Goal: Task Accomplishment & Management: Use online tool/utility

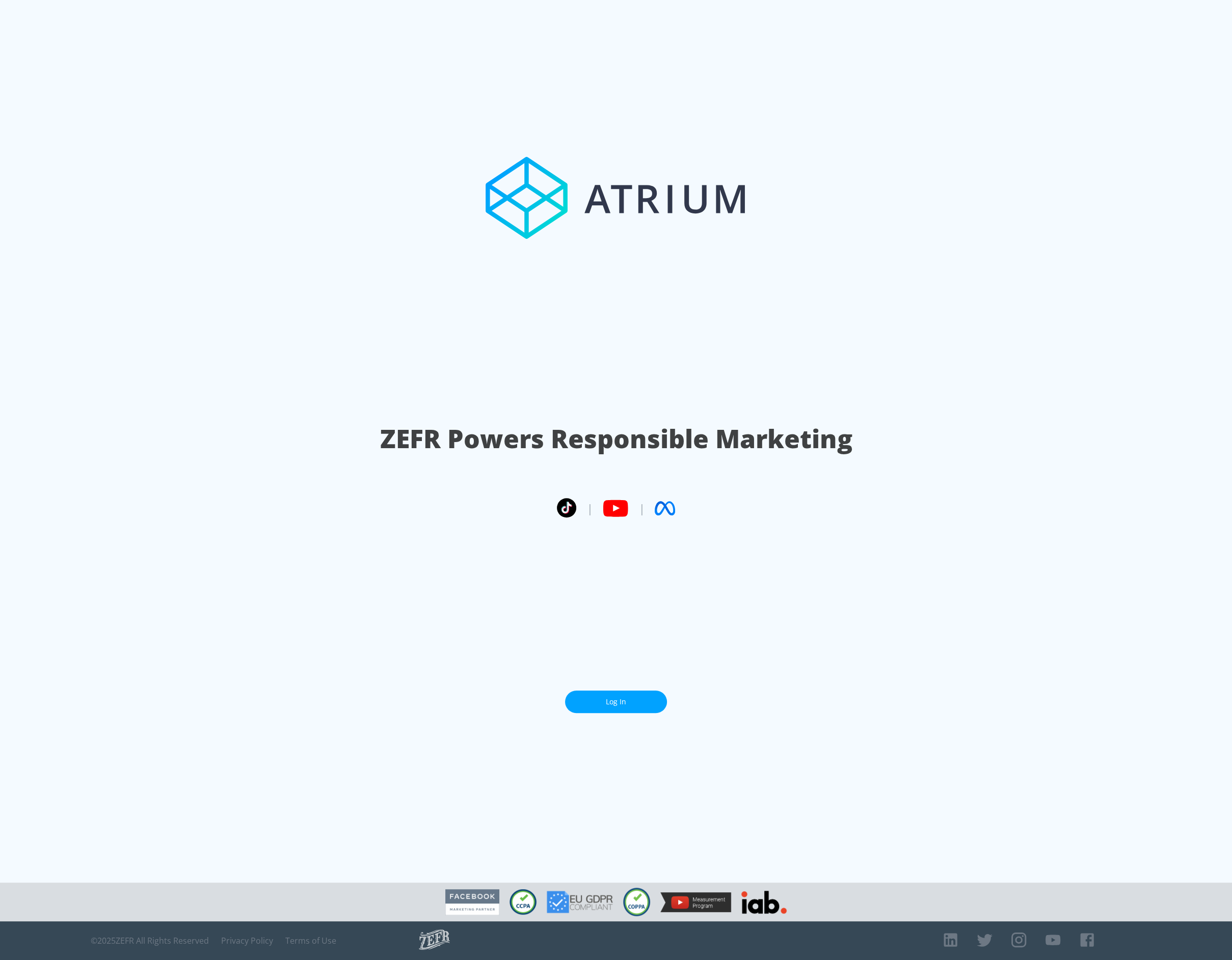
click at [620, 703] on link "Log In" at bounding box center [616, 702] width 102 height 23
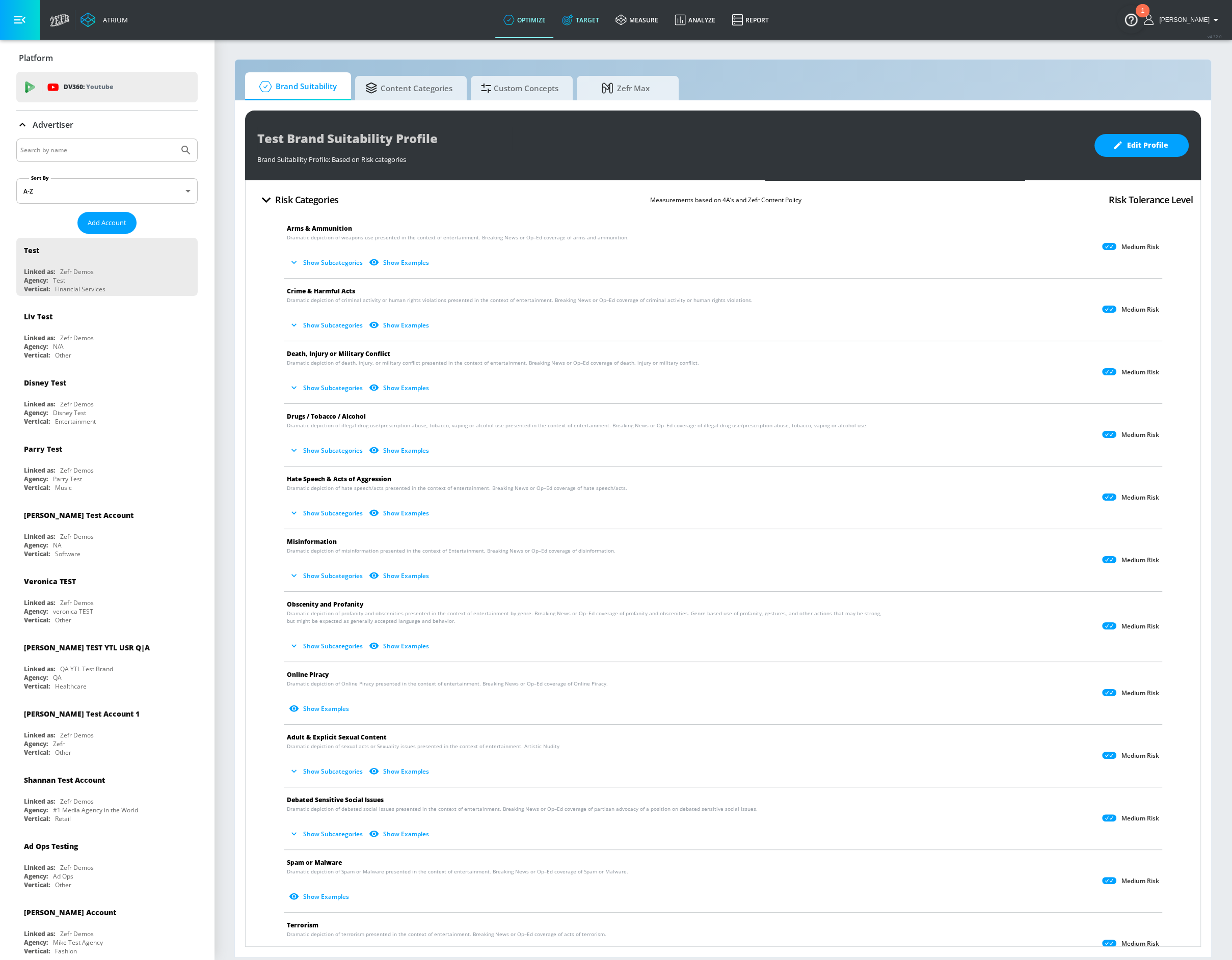
click at [599, 16] on link "Target" at bounding box center [581, 20] width 54 height 37
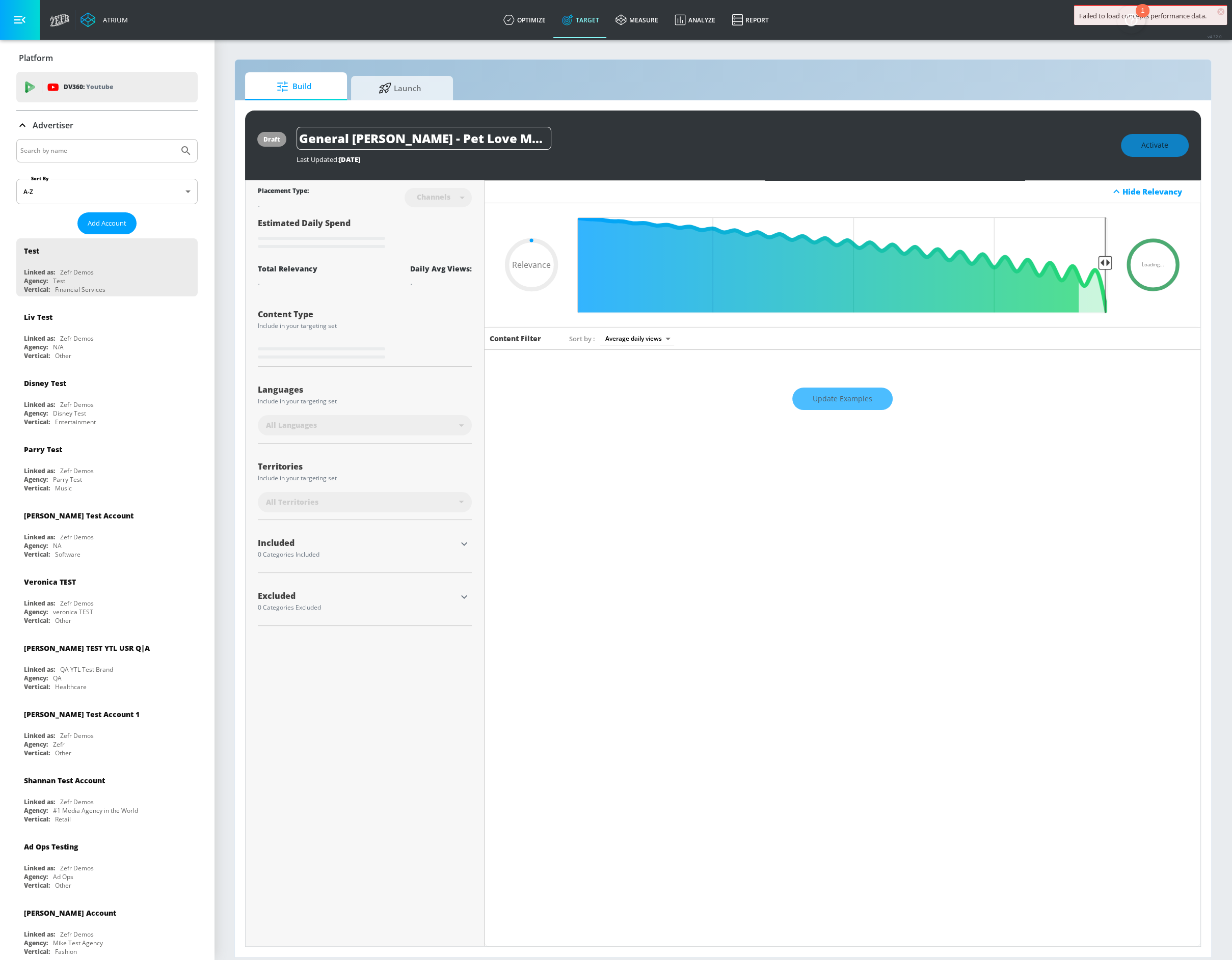
type input "0.05"
click at [414, 85] on span "Launch" at bounding box center [400, 87] width 77 height 24
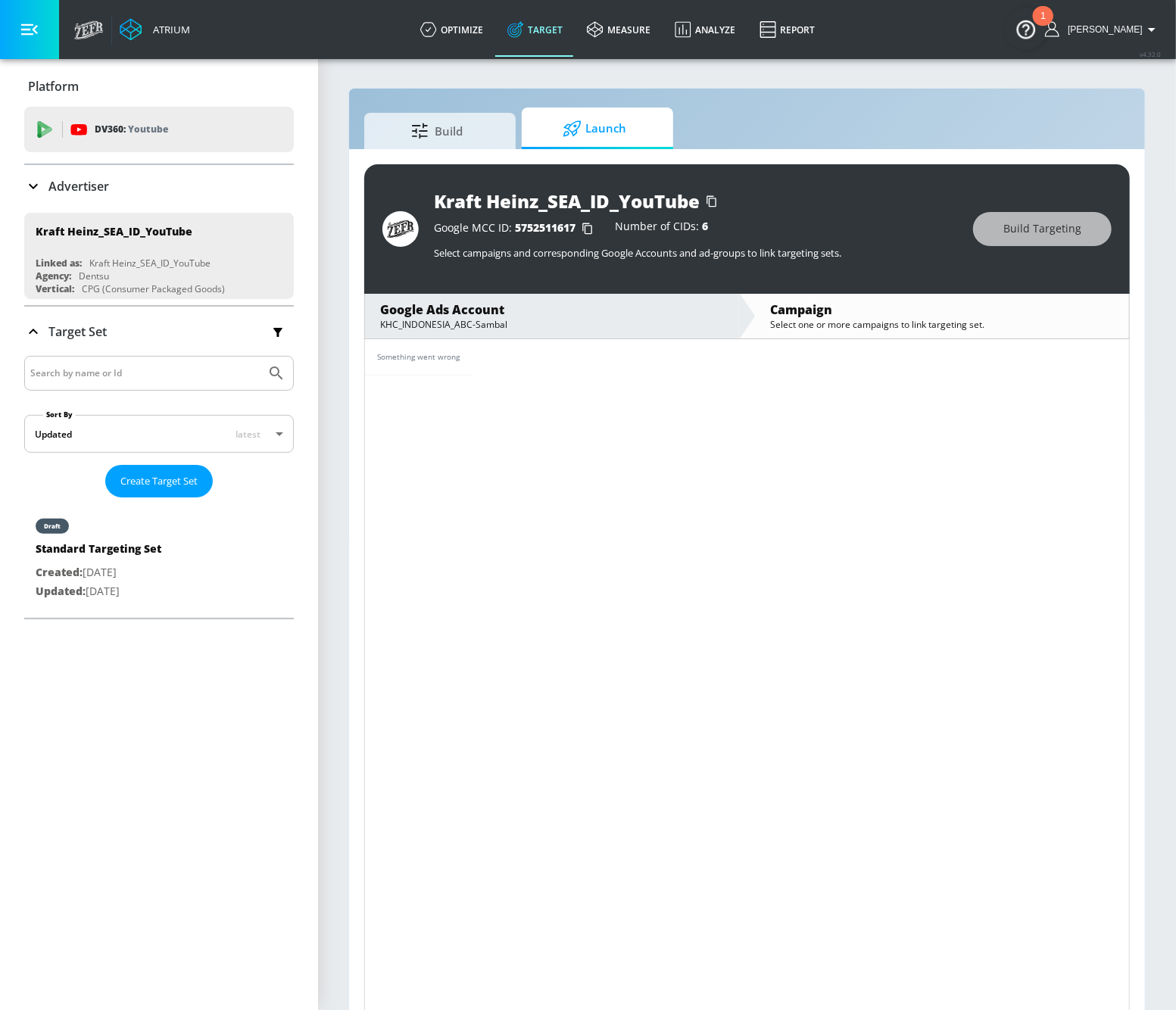
click at [1152, 223] on section "Build Launch Kraft Heinz_SEA_ID_YouTube Google MCC ID: 5752511617 Number of CID…" at bounding box center [747, 544] width 858 height 975
click at [898, 19] on div "Atrium optimize Target measure Analyze Report optimize Target measure Analyze R…" at bounding box center [620, 29] width 1109 height 59
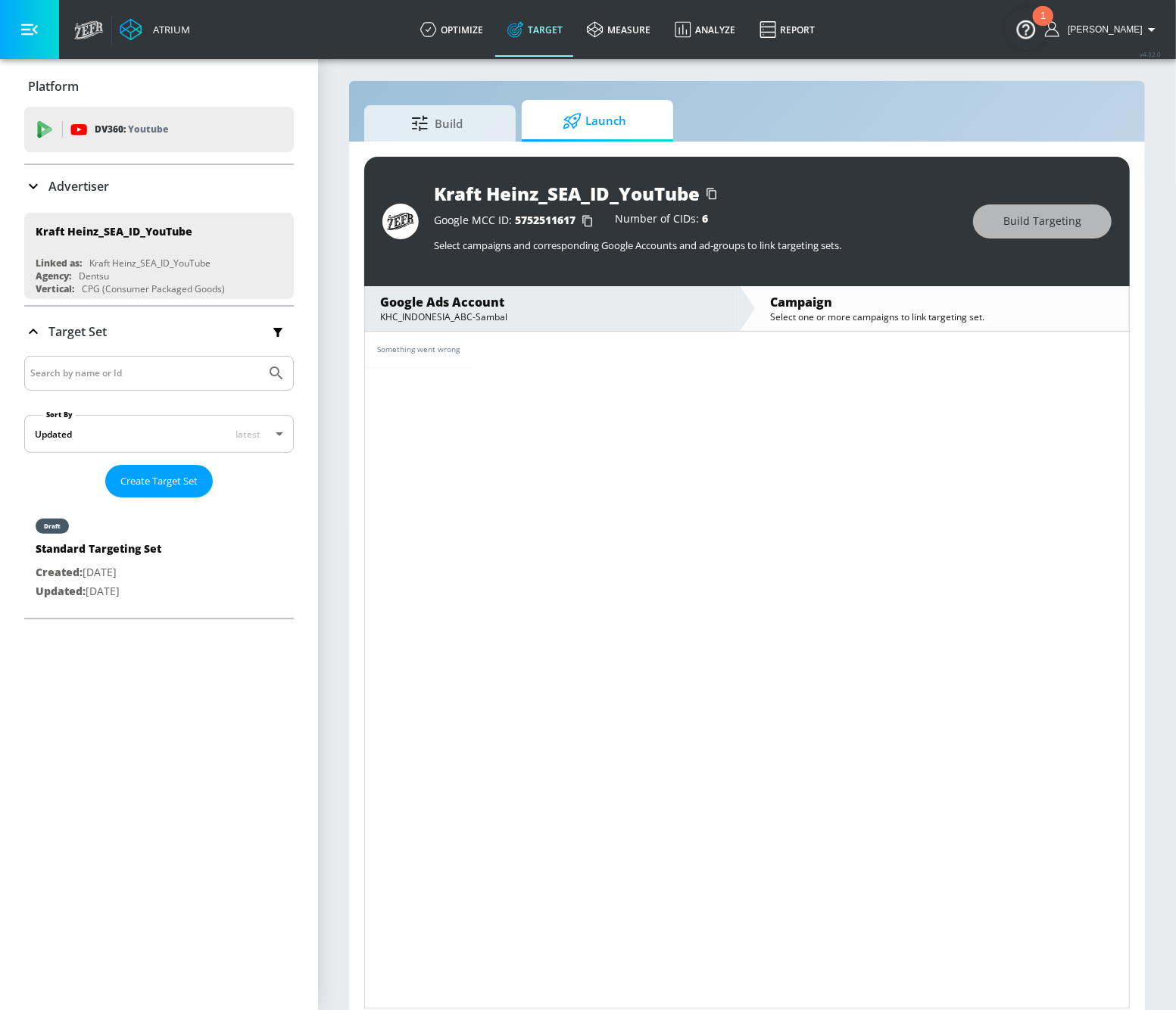
scroll to position [8, 0]
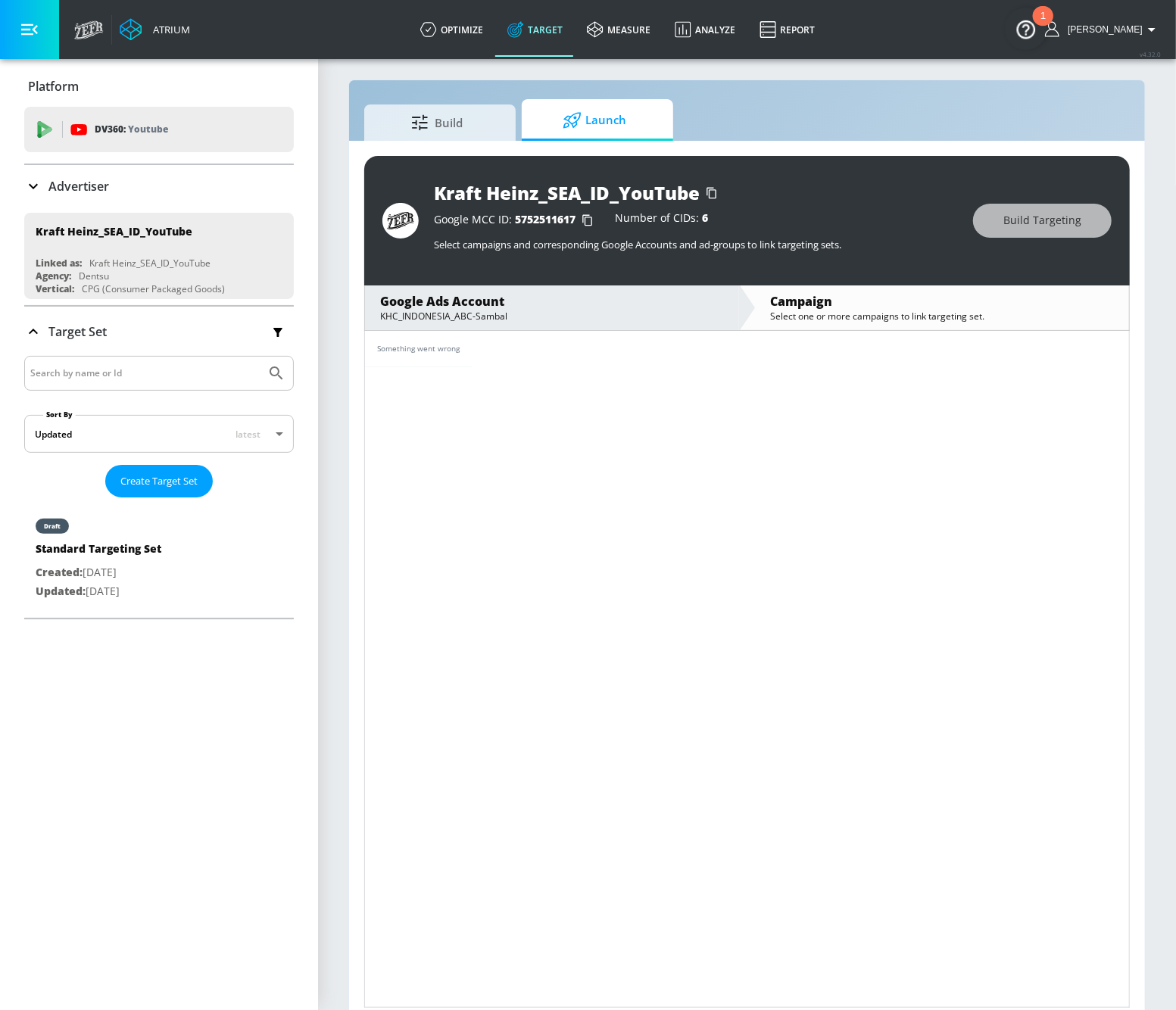
click at [1171, 489] on section "Build Launch Kraft Heinz_SEA_ID_YouTube Google MCC ID: 5752511617 Number of CID…" at bounding box center [747, 536] width 858 height 975
